Goal: Transaction & Acquisition: Purchase product/service

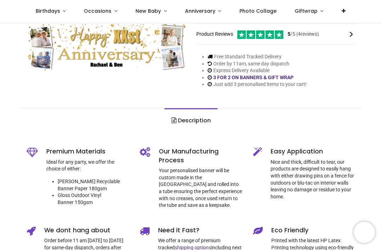
scroll to position [30, 0]
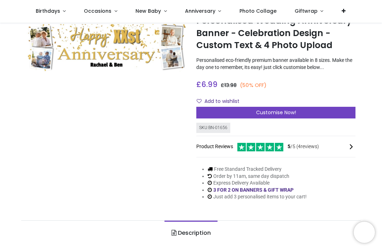
click at [302, 110] on div "Customise Now!" at bounding box center [276, 113] width 159 height 12
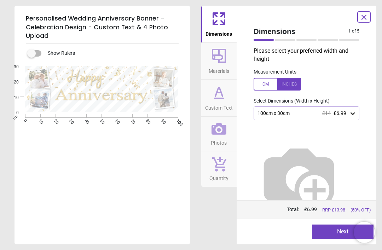
click at [290, 81] on div at bounding box center [277, 84] width 47 height 13
click at [356, 110] on icon at bounding box center [352, 113] width 7 height 7
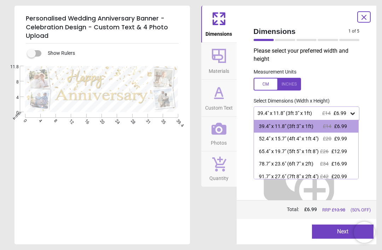
click at [342, 234] on button "Next" at bounding box center [343, 232] width 62 height 14
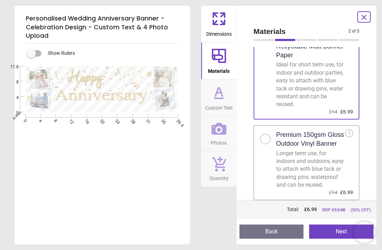
scroll to position [38, 0]
click at [272, 132] on div at bounding box center [268, 137] width 16 height 15
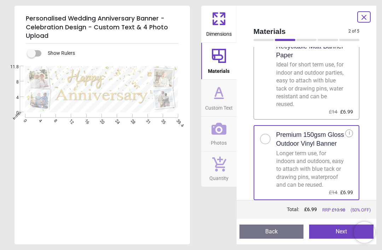
click at [334, 234] on button "Next" at bounding box center [341, 232] width 64 height 14
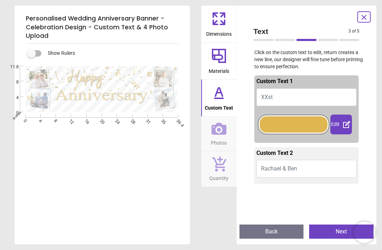
click at [284, 97] on button "XXst" at bounding box center [307, 98] width 101 height 18
type textarea "*"
click at [294, 96] on button "50th" at bounding box center [307, 98] width 101 height 18
click at [294, 97] on button "50th" at bounding box center [307, 98] width 101 height 18
click at [284, 100] on button "50th" at bounding box center [307, 98] width 101 height 18
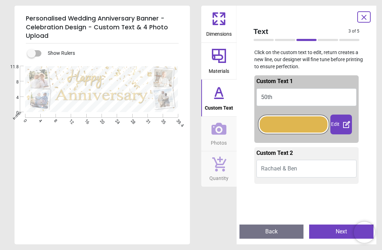
click at [284, 100] on button "50th" at bounding box center [307, 98] width 101 height 18
click at [286, 96] on button "50th" at bounding box center [307, 98] width 101 height 18
type textarea "****"
click at [308, 167] on button "Rachael & Ben" at bounding box center [307, 169] width 101 height 18
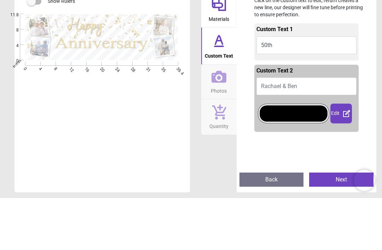
click at [307, 130] on button "Rachael & Ben" at bounding box center [307, 139] width 101 height 18
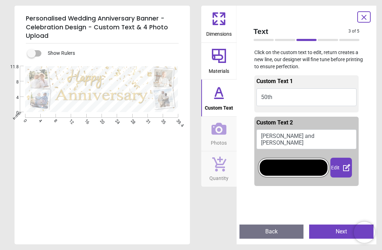
type textarea "**********"
click at [345, 164] on icon at bounding box center [347, 168] width 8 height 8
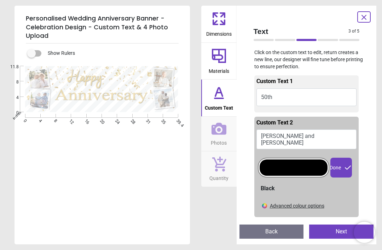
click at [314, 161] on div at bounding box center [294, 168] width 68 height 16
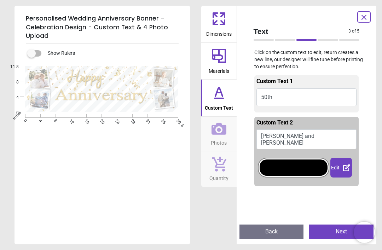
click at [348, 165] on icon at bounding box center [346, 167] width 7 height 7
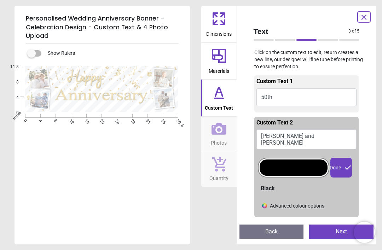
click at [322, 203] on div "Advanced colour options" at bounding box center [297, 206] width 55 height 7
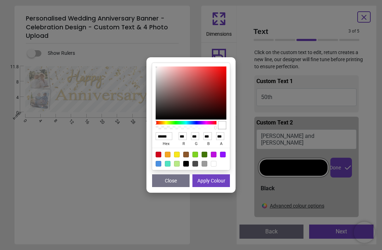
click at [176, 156] on div at bounding box center [177, 155] width 6 height 6
type input "******"
type input "***"
type input "**"
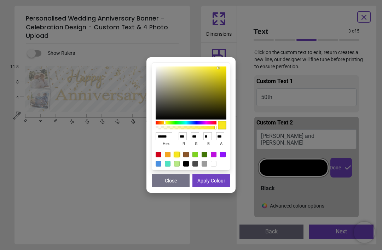
click at [219, 126] on div at bounding box center [222, 125] width 8 height 8
click at [215, 184] on button "Apply Colour" at bounding box center [212, 181] width 38 height 13
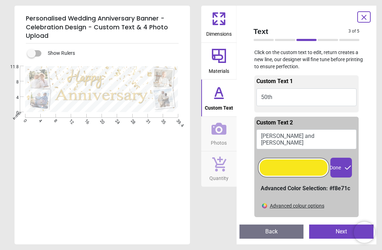
click at [320, 203] on div "Advanced colour options" at bounding box center [297, 206] width 55 height 7
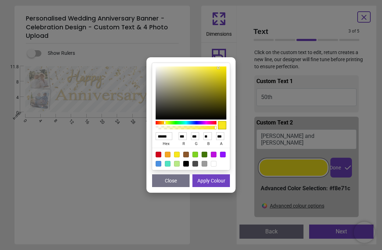
click at [221, 137] on input "***" at bounding box center [220, 136] width 8 height 8
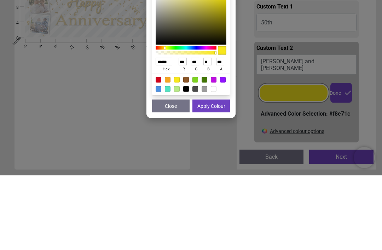
click at [220, 121] on div at bounding box center [222, 125] width 8 height 8
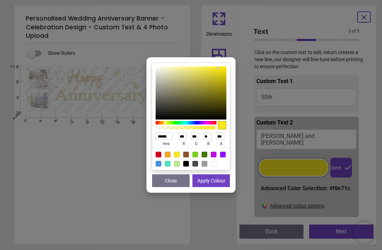
click at [216, 183] on button "Apply Colour" at bounding box center [212, 181] width 38 height 13
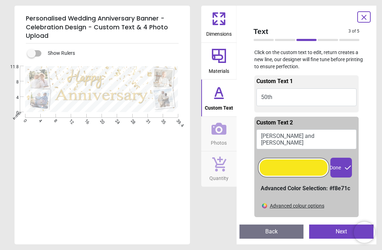
click at [307, 203] on div "Advanced colour options" at bounding box center [297, 206] width 55 height 7
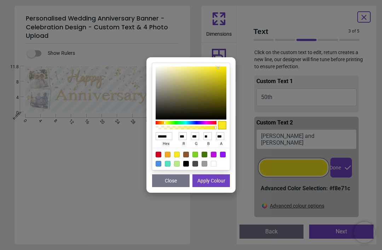
click at [223, 138] on input "***" at bounding box center [220, 136] width 8 height 8
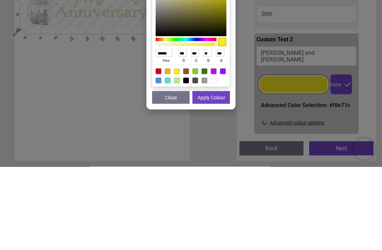
click at [225, 175] on button "Apply Colour" at bounding box center [212, 181] width 38 height 13
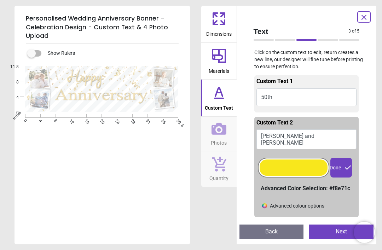
click at [128, 106] on textarea "**********" at bounding box center [102, 105] width 80 height 5
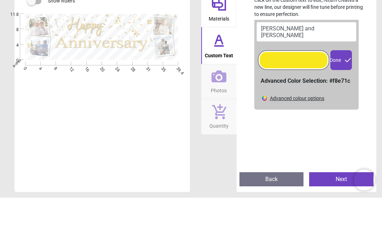
scroll to position [62, 0]
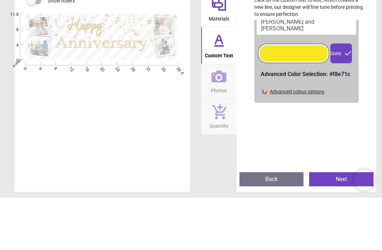
click at [315, 141] on div "Advanced colour options" at bounding box center [297, 144] width 55 height 7
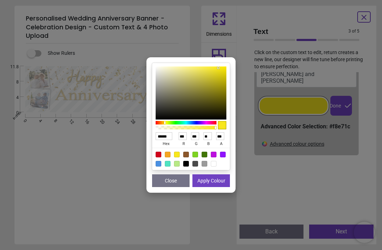
click at [186, 167] on div at bounding box center [186, 164] width 6 height 6
type input "******"
type input "*"
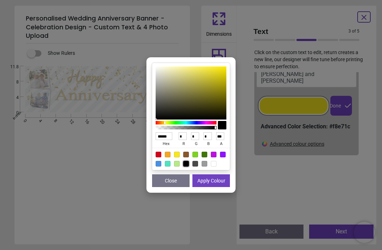
click at [222, 180] on button "Apply Colour" at bounding box center [212, 181] width 38 height 13
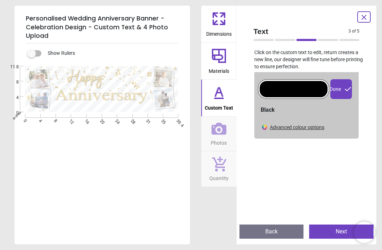
scroll to position [80, 0]
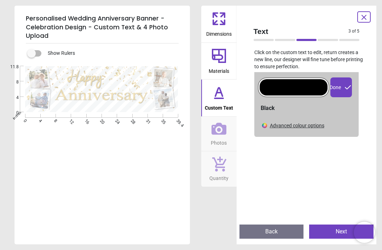
click at [334, 234] on button "Next" at bounding box center [341, 232] width 64 height 14
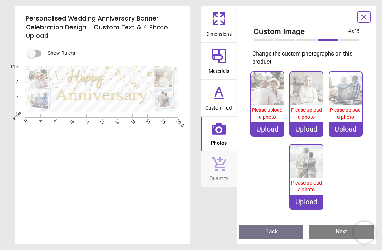
click at [273, 120] on div "Please upload a photo" at bounding box center [267, 114] width 33 height 17
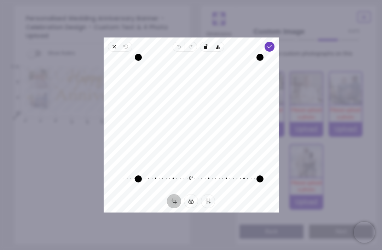
click at [272, 44] on icon "button" at bounding box center [270, 47] width 6 height 6
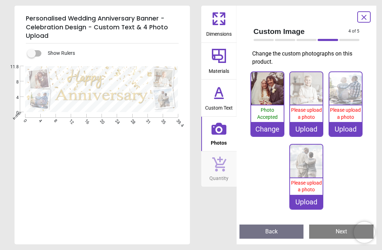
click at [307, 130] on div "Upload" at bounding box center [306, 129] width 33 height 14
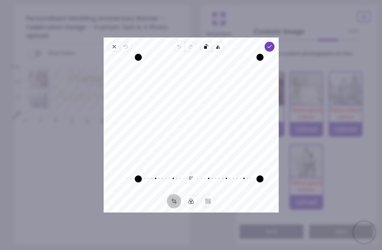
click at [274, 42] on span "Done" at bounding box center [269, 47] width 10 height 10
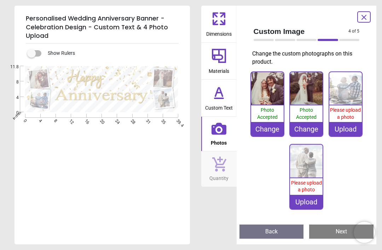
click at [346, 118] on span "Please upload a photo" at bounding box center [345, 113] width 31 height 13
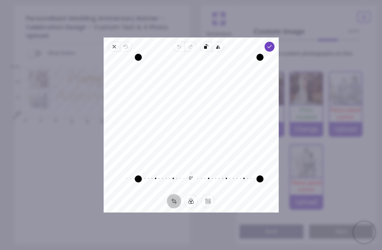
click at [272, 44] on icon "button" at bounding box center [270, 47] width 6 height 6
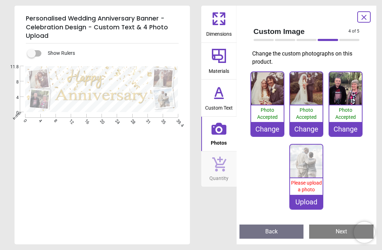
scroll to position [30, 0]
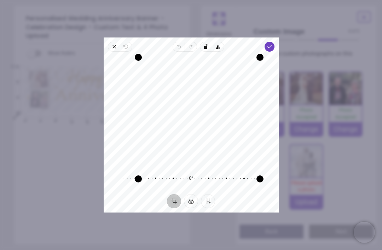
click at [272, 44] on icon "button" at bounding box center [270, 47] width 6 height 6
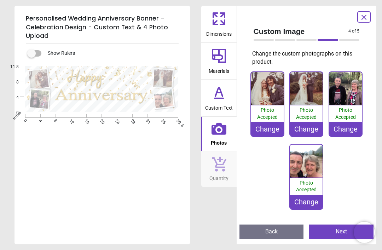
click at [340, 234] on button "Next" at bounding box center [341, 232] width 64 height 14
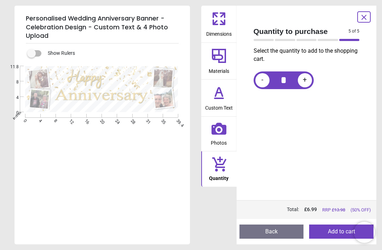
click at [213, 247] on div "**********" at bounding box center [191, 125] width 382 height 250
click at [223, 245] on div "**********" at bounding box center [191, 125] width 382 height 250
